Goal: Task Accomplishment & Management: Use online tool/utility

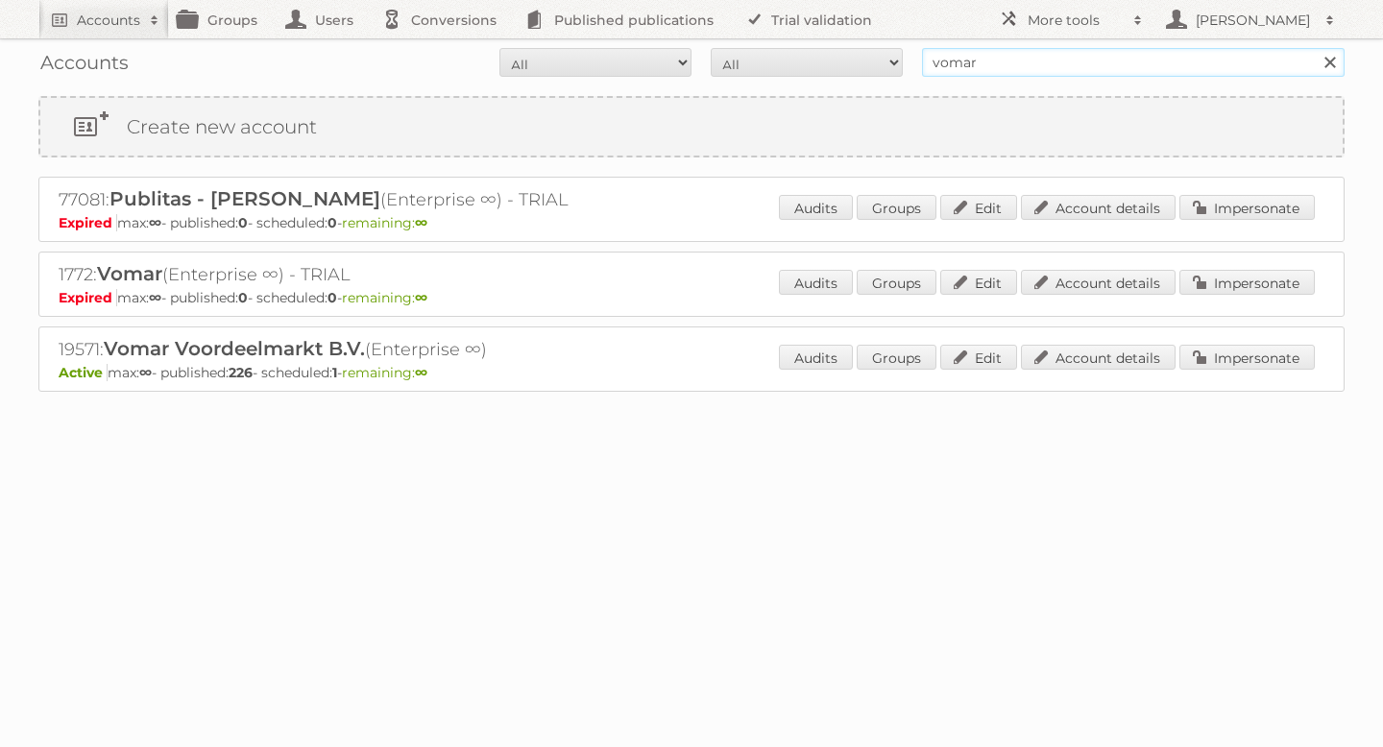
click at [1061, 61] on input "vomar" at bounding box center [1133, 62] width 422 height 29
type input "pre"
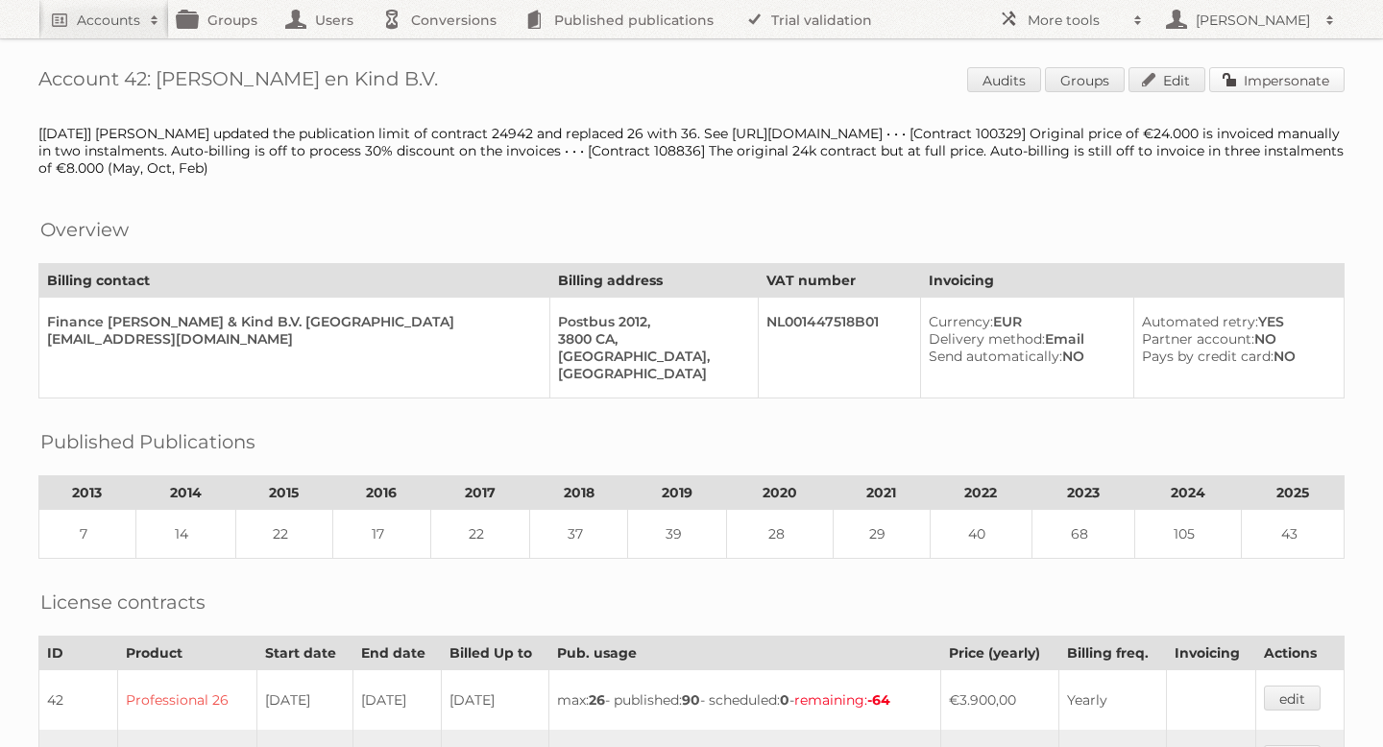
click at [1249, 77] on link "Impersonate" at bounding box center [1276, 79] width 135 height 25
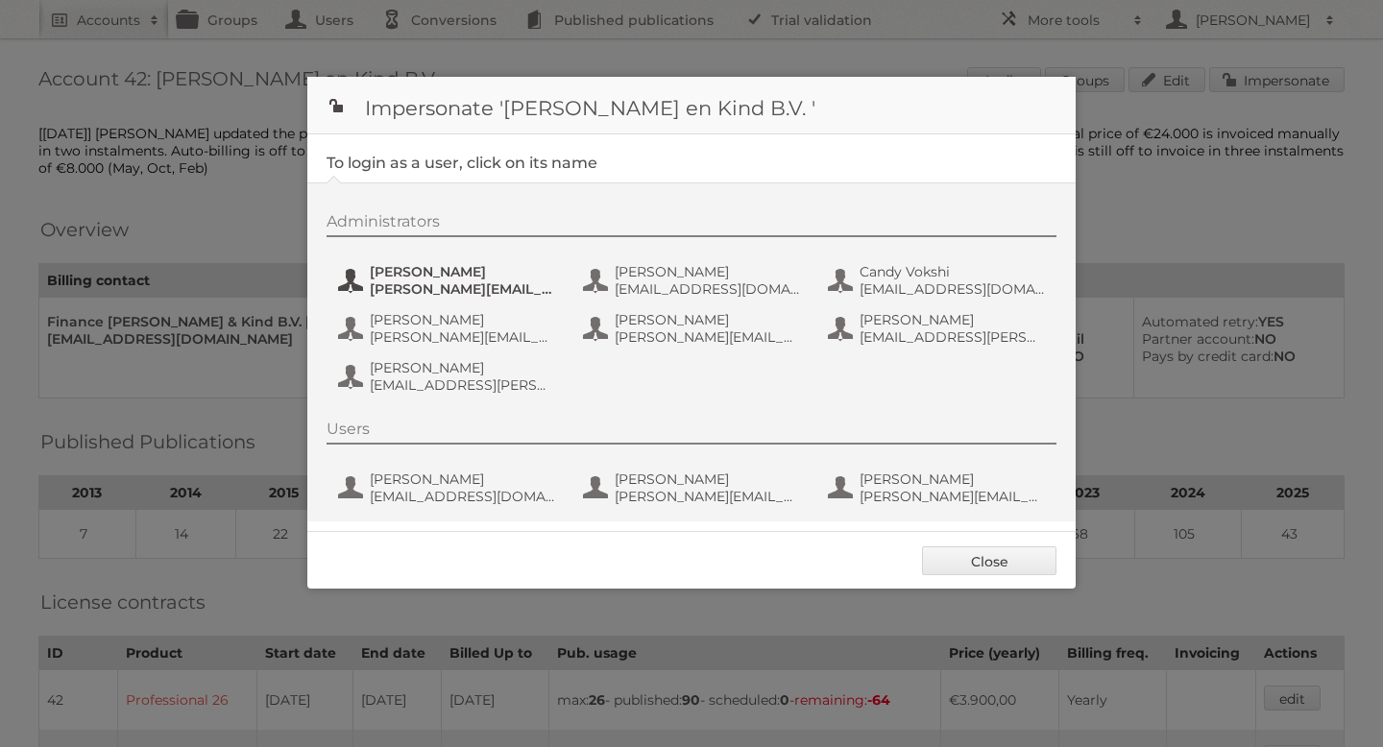
click at [444, 273] on span "Allard" at bounding box center [463, 271] width 186 height 17
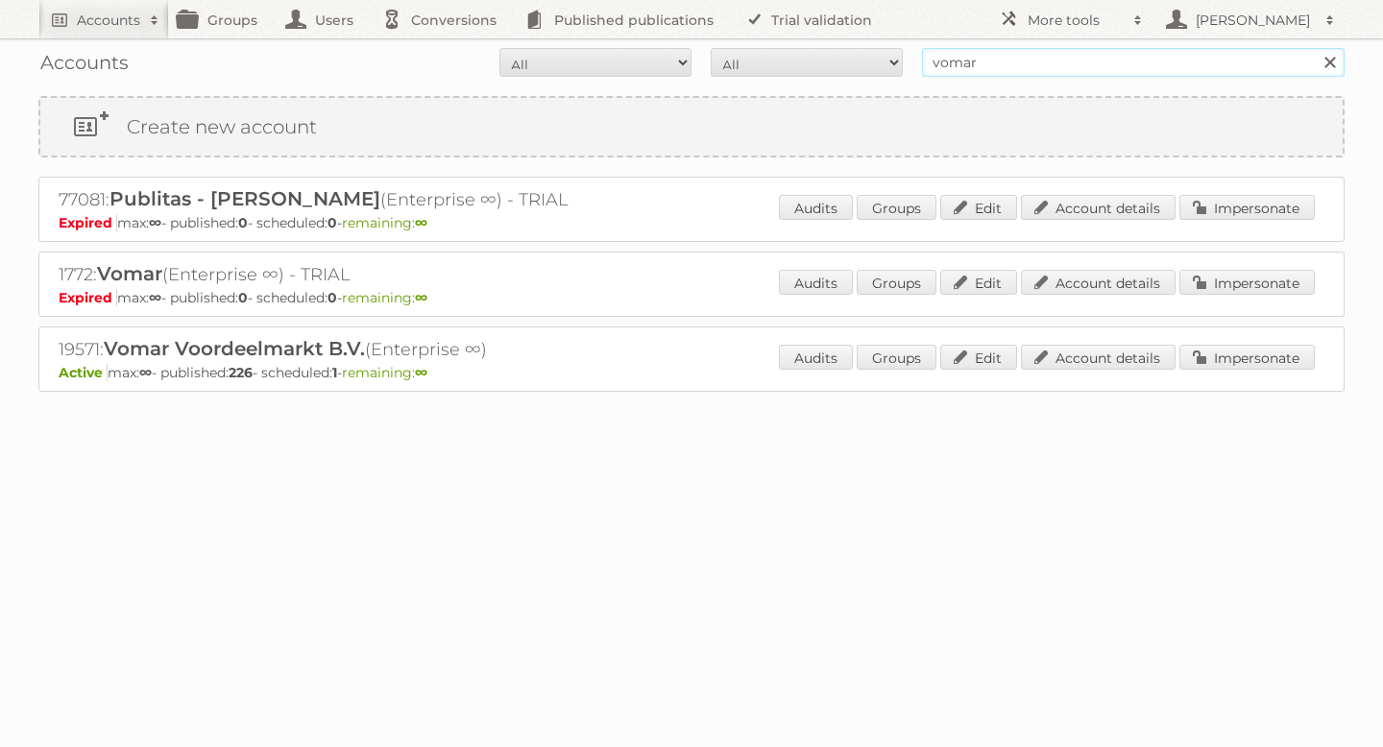
click at [989, 63] on input "vomar" at bounding box center [1133, 62] width 422 height 29
type input "tuunte"
click at [1314, 48] on input "Search" at bounding box center [1328, 62] width 29 height 29
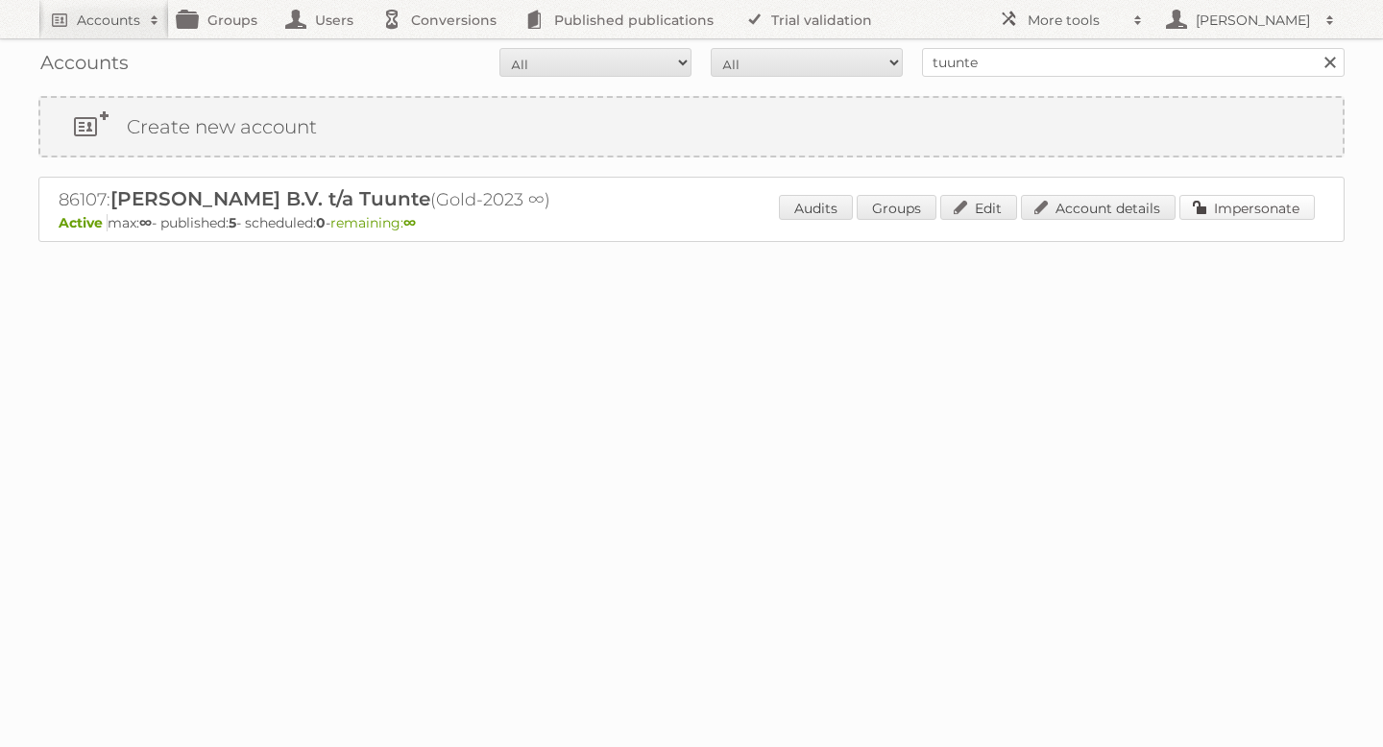
click at [1252, 202] on link "Impersonate" at bounding box center [1246, 207] width 135 height 25
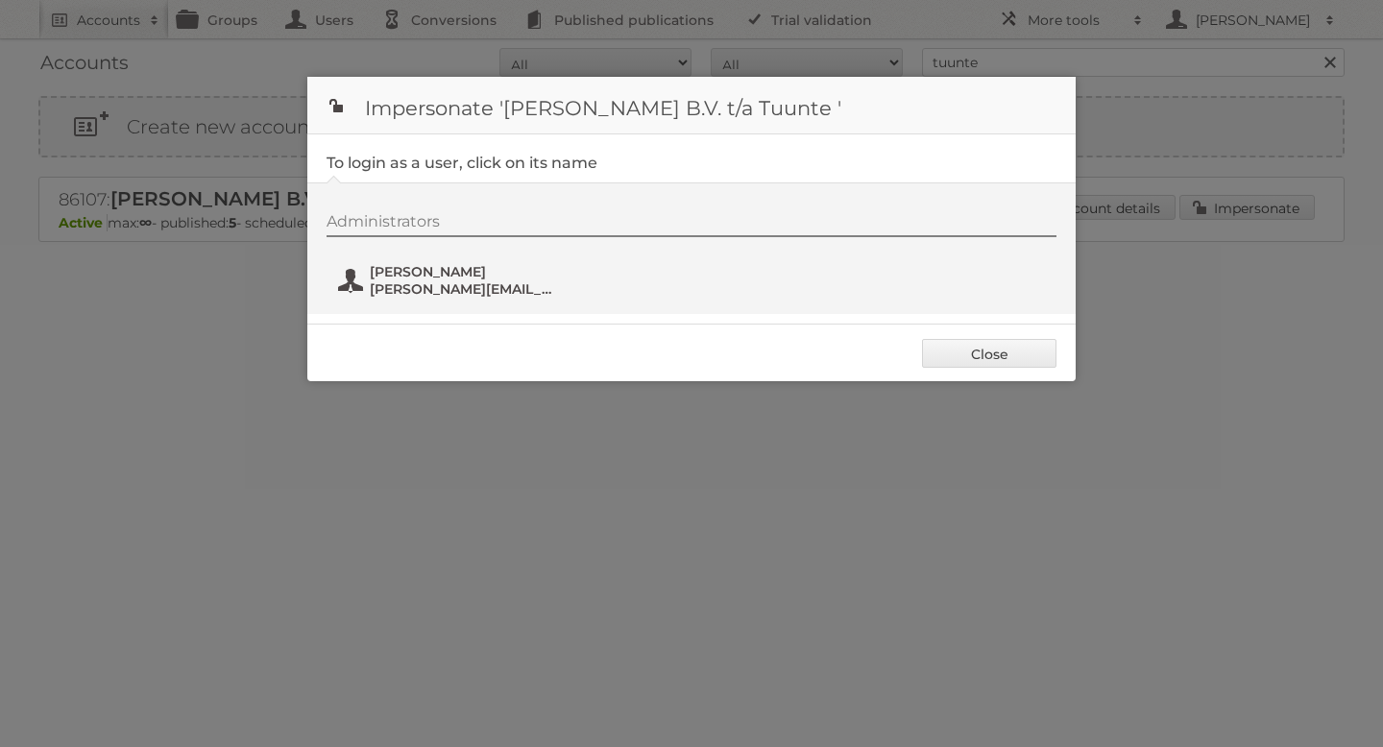
click at [424, 285] on span "Selena@tuunte.nl" at bounding box center [463, 288] width 186 height 17
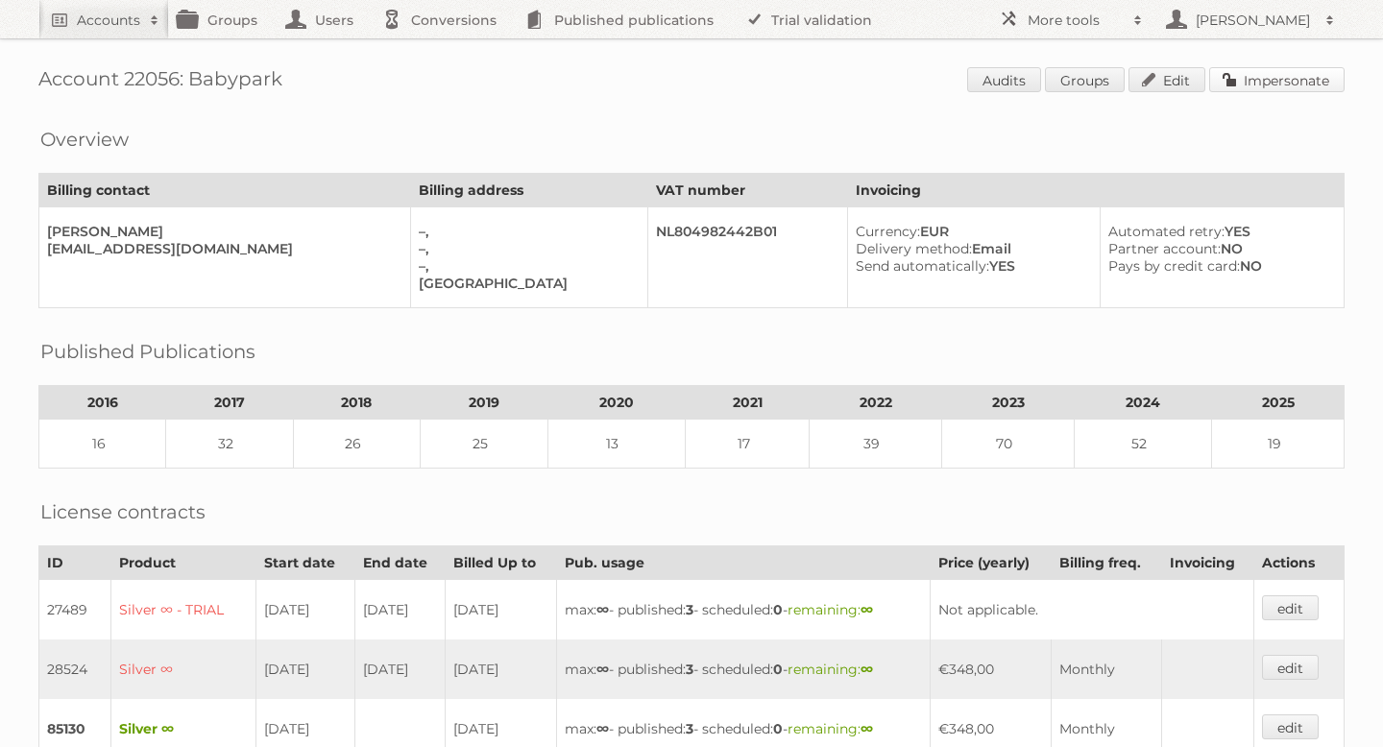
click at [1276, 77] on link "Impersonate" at bounding box center [1276, 79] width 135 height 25
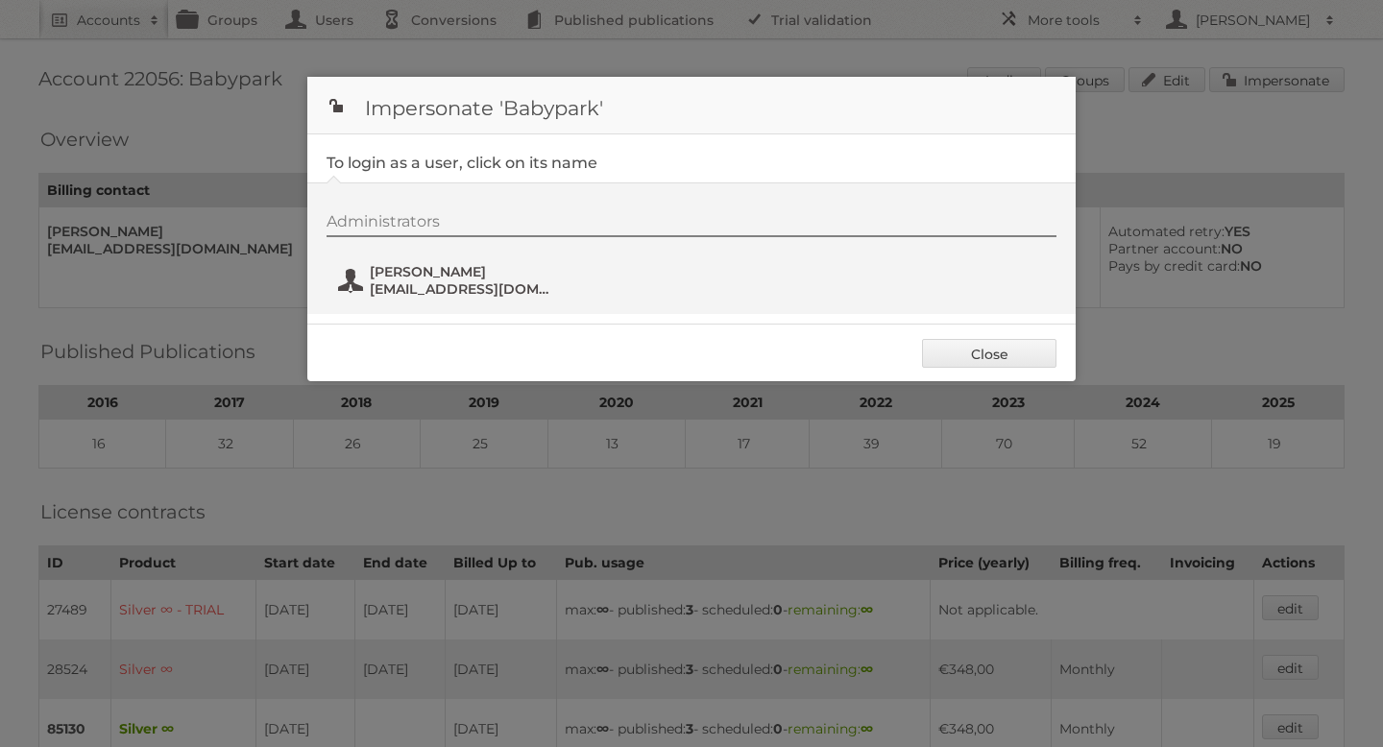
click at [464, 282] on span "arie@babypark.nl" at bounding box center [463, 288] width 186 height 17
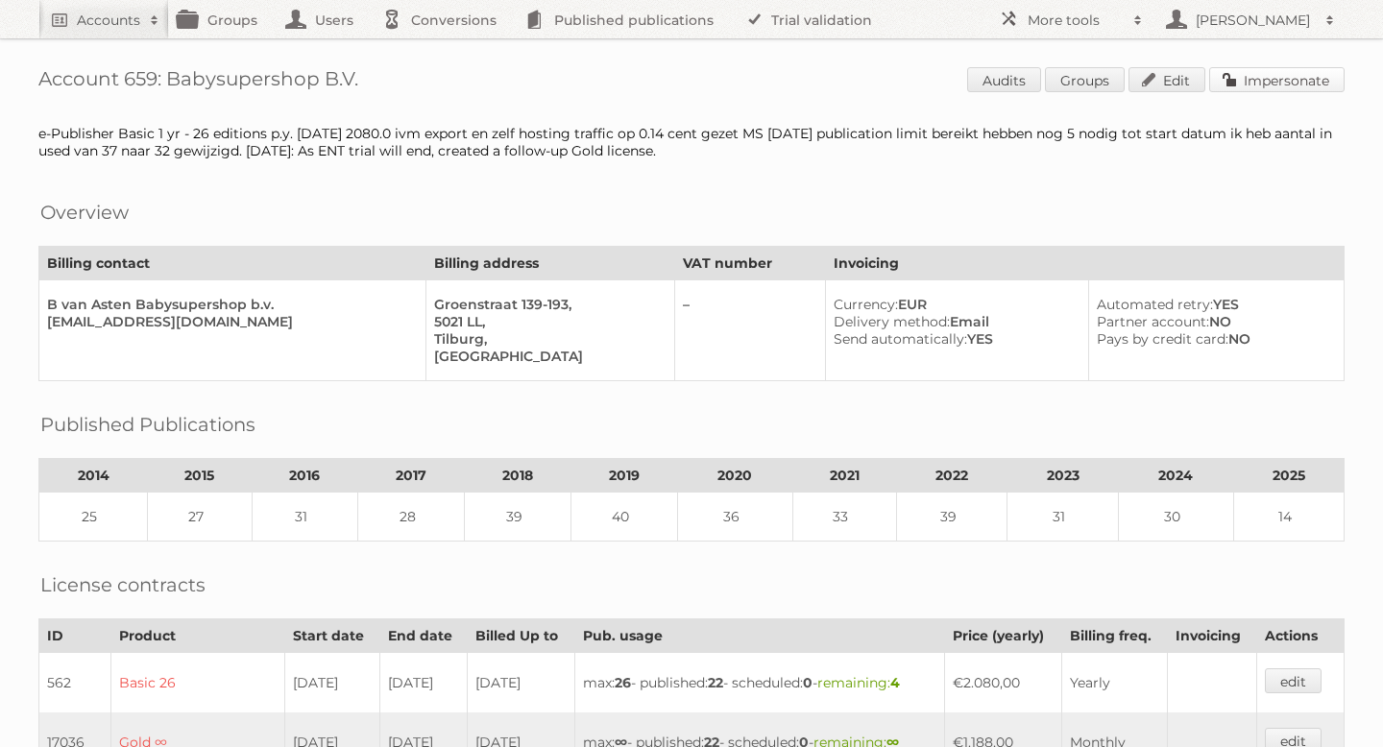
click at [1253, 84] on link "Impersonate" at bounding box center [1276, 79] width 135 height 25
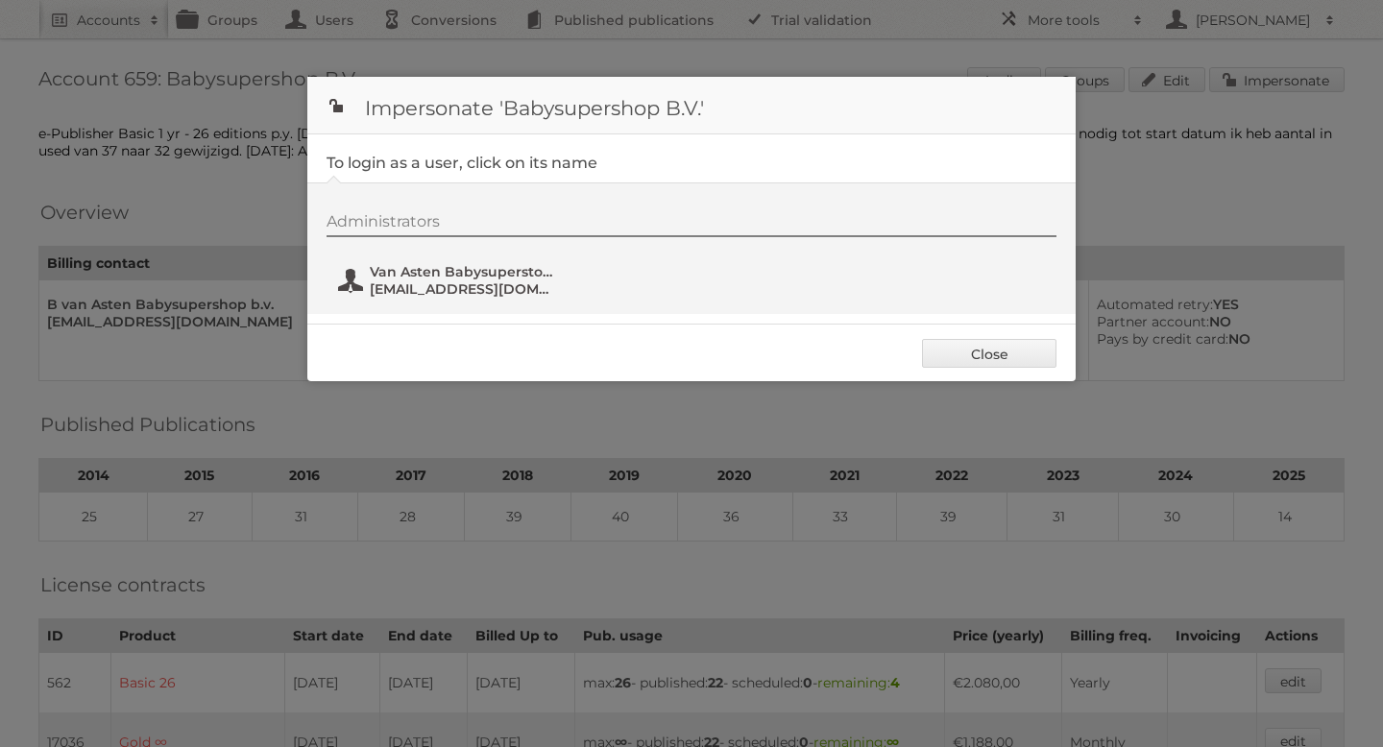
click at [472, 286] on span "vanastenpdk@gmail.com" at bounding box center [463, 288] width 186 height 17
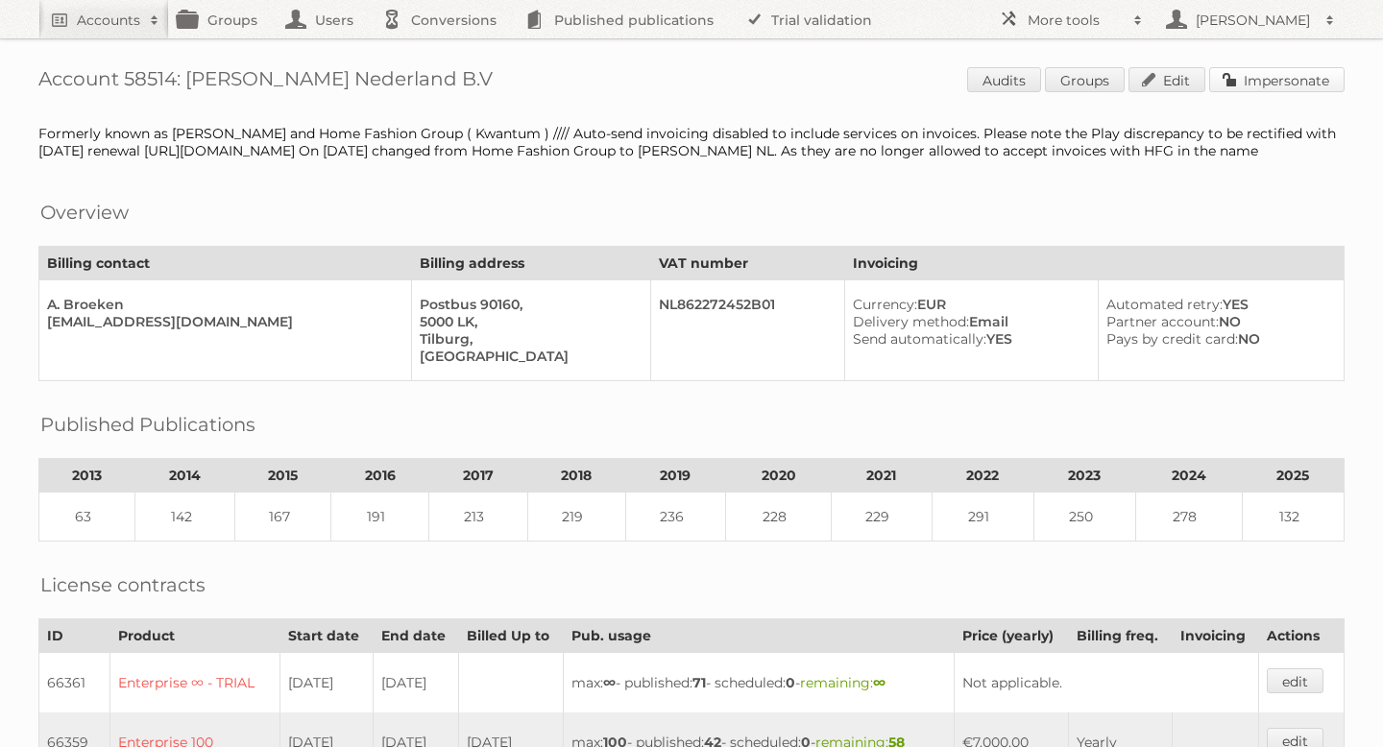
click at [1267, 86] on link "Impersonate" at bounding box center [1276, 79] width 135 height 25
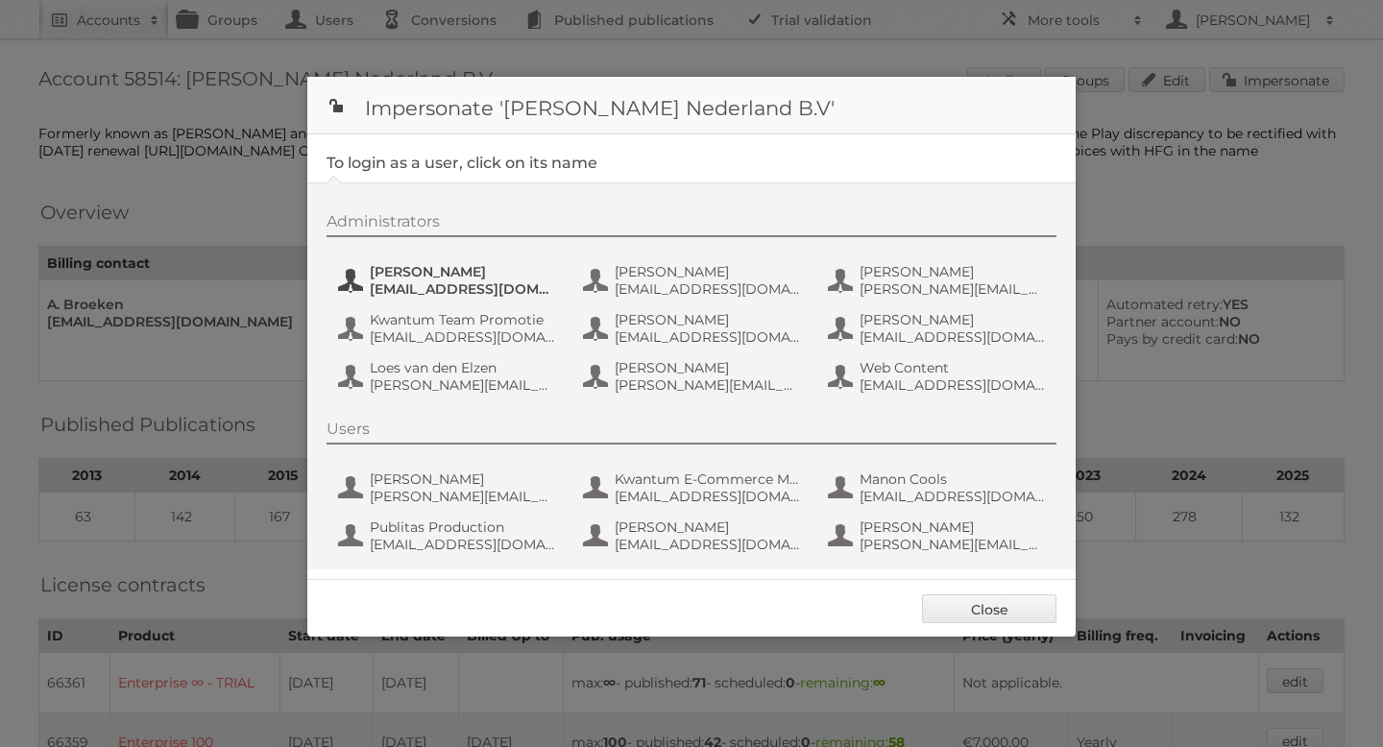
click at [443, 268] on span "[PERSON_NAME]" at bounding box center [463, 271] width 186 height 17
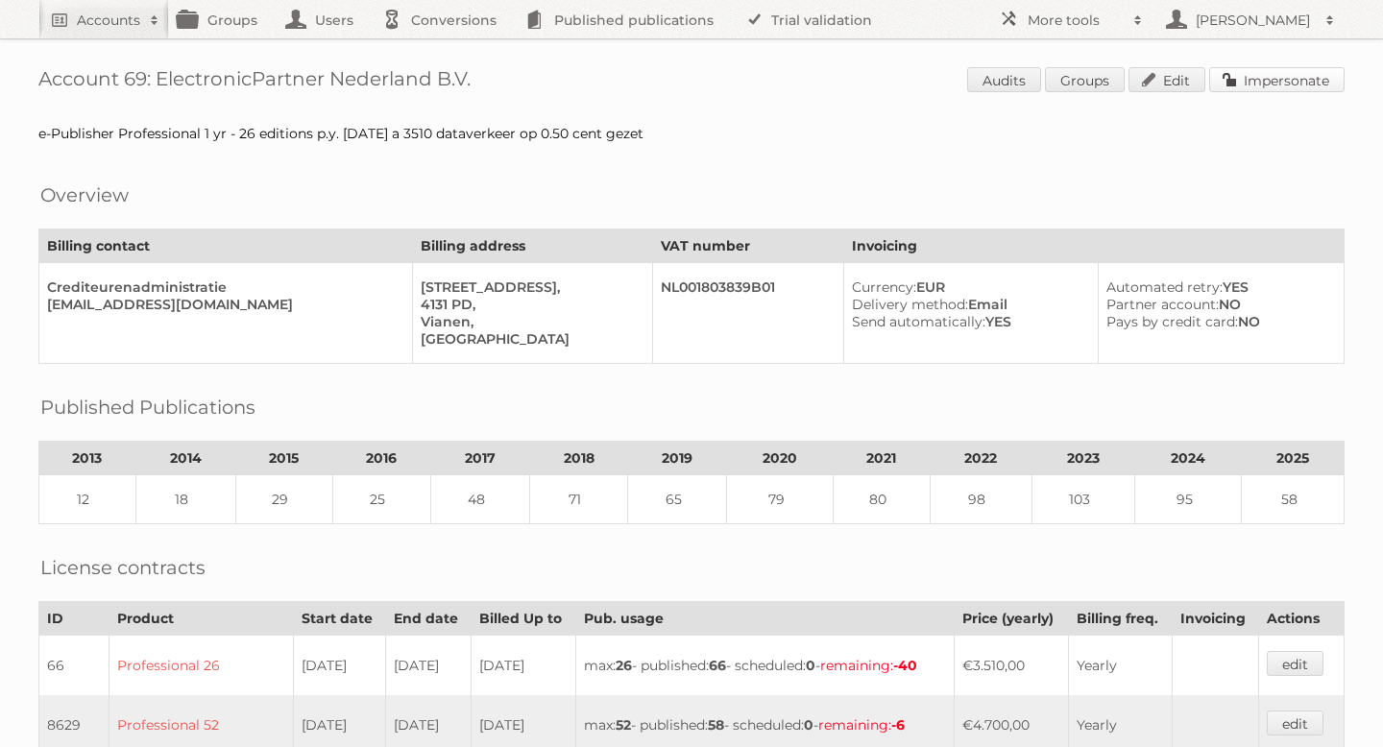
click at [1273, 78] on link "Impersonate" at bounding box center [1276, 79] width 135 height 25
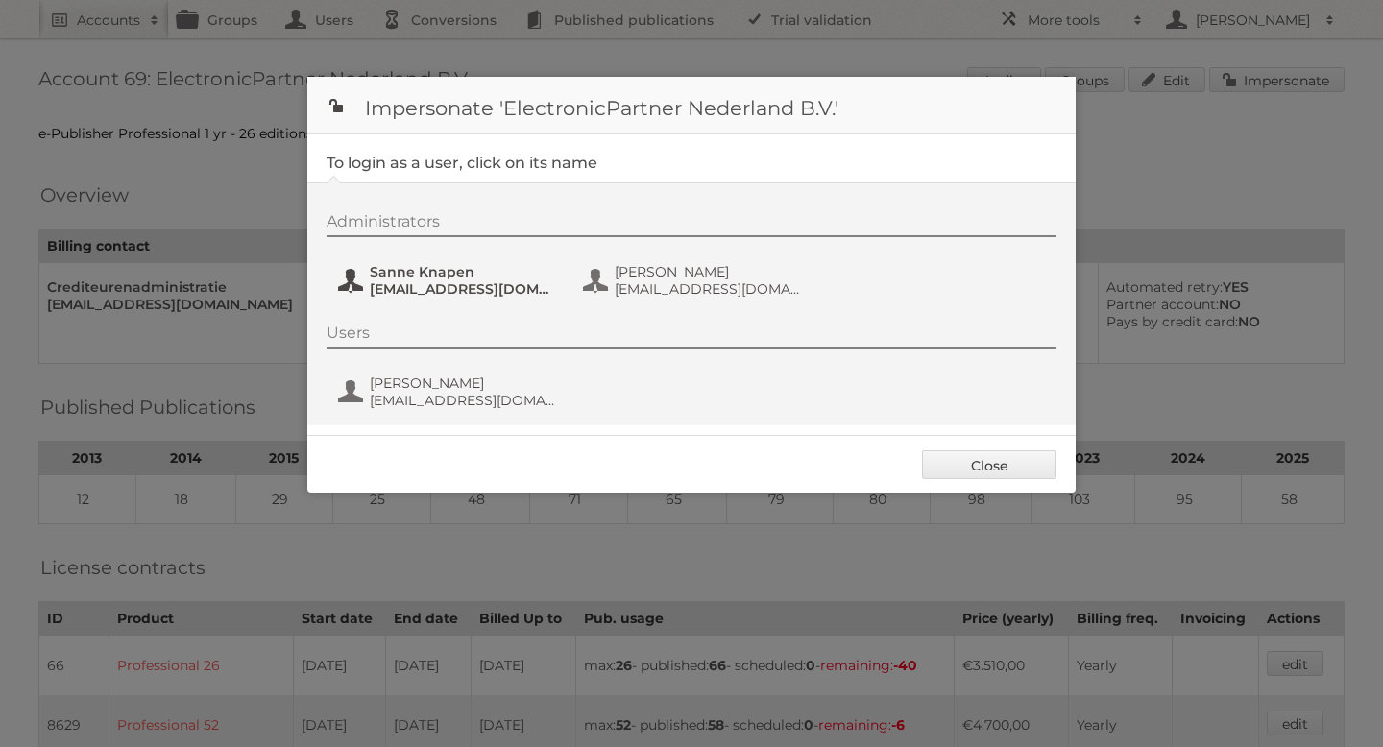
click at [419, 286] on span "[EMAIL_ADDRESS][DOMAIN_NAME]" at bounding box center [463, 288] width 186 height 17
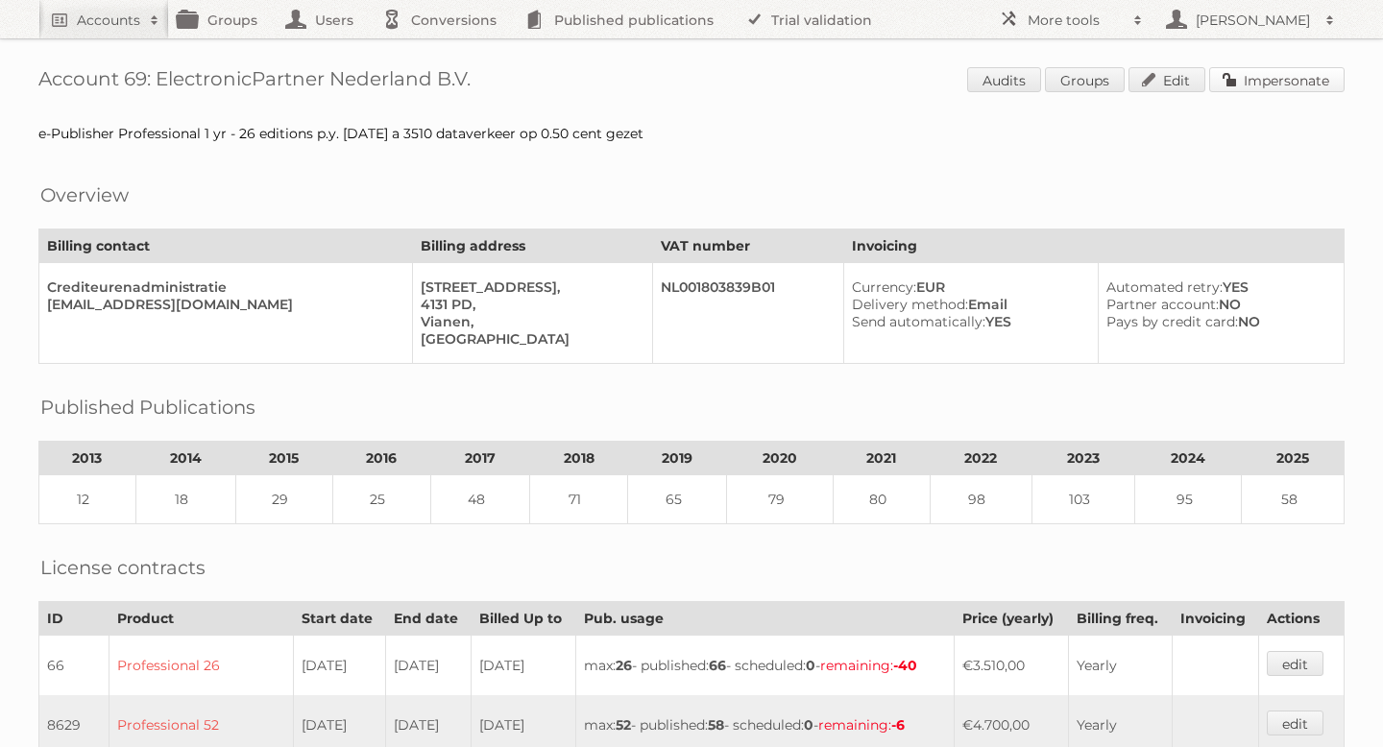
click at [1275, 84] on link "Impersonate" at bounding box center [1276, 79] width 135 height 25
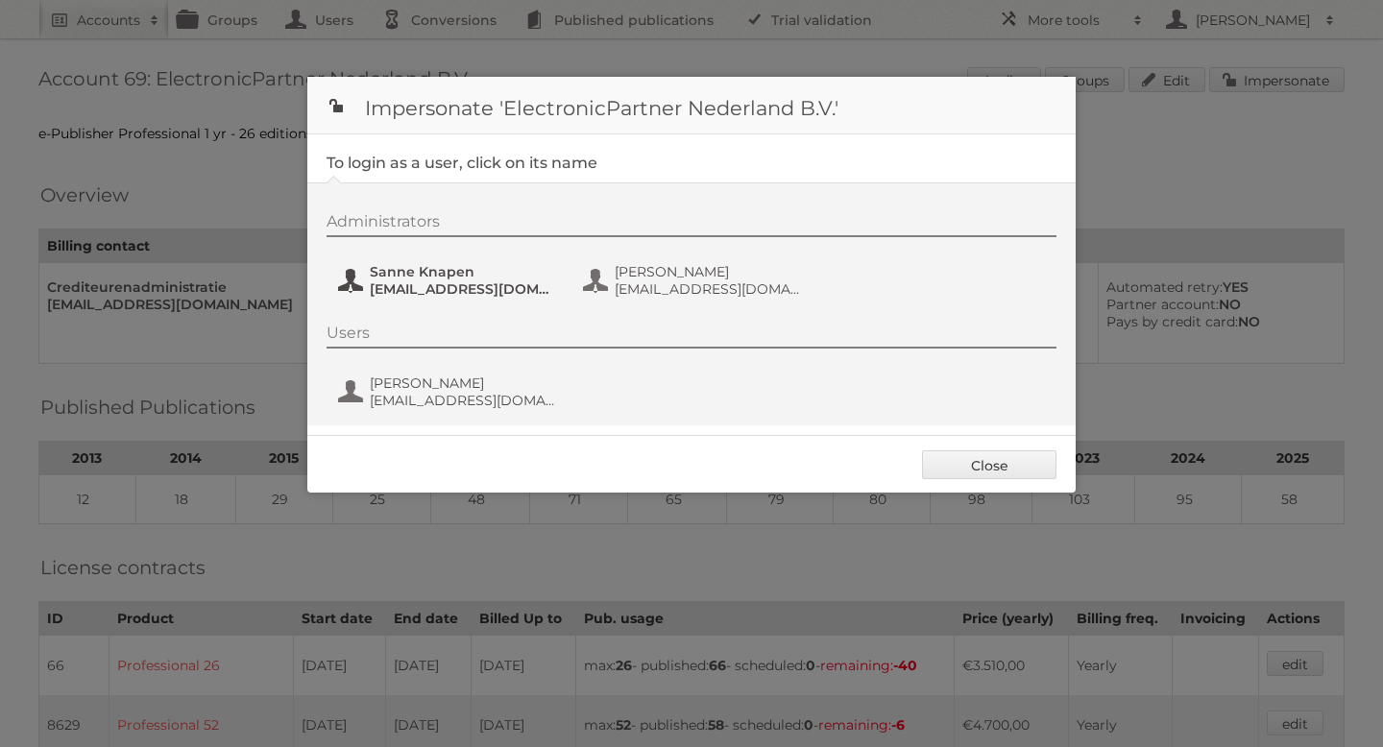
click at [404, 289] on span "[EMAIL_ADDRESS][DOMAIN_NAME]" at bounding box center [463, 288] width 186 height 17
